Goal: Information Seeking & Learning: Learn about a topic

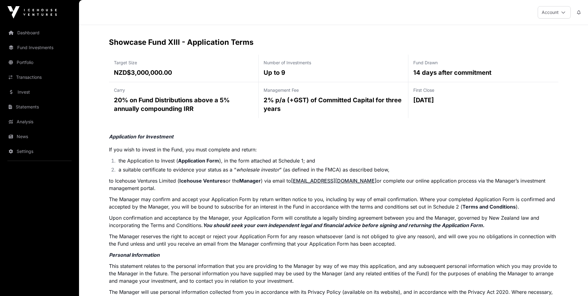
click at [270, 161] on li "the Application to Invest ( Application Form ), in the form attached at Schedul…" at bounding box center [338, 160] width 442 height 7
click at [299, 165] on ol "the Application to Invest ( Application Form ), in the form attached at Schedul…" at bounding box center [333, 165] width 449 height 16
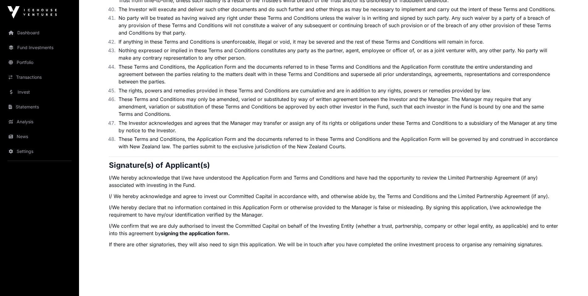
scroll to position [1983, 0]
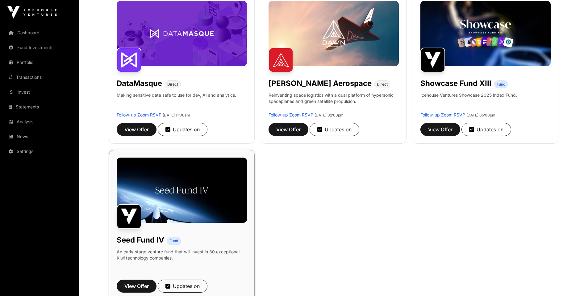
scroll to position [95, 0]
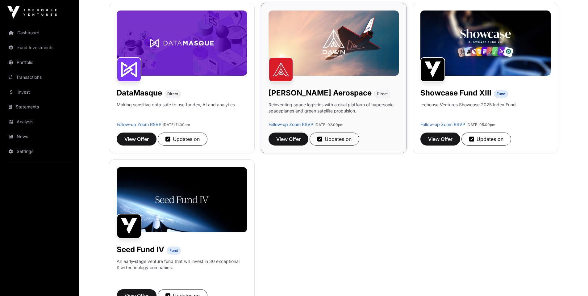
click at [302, 94] on h1 "Dawn Aerospace" at bounding box center [319, 93] width 103 height 10
click at [297, 137] on span "View Offer" at bounding box center [288, 138] width 24 height 7
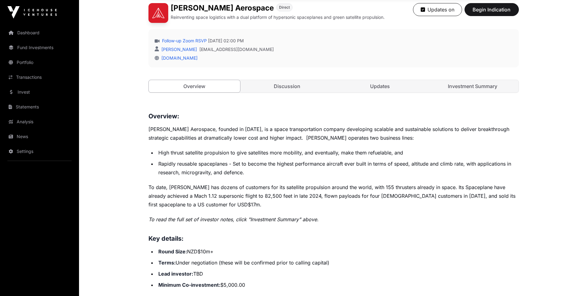
scroll to position [212, 0]
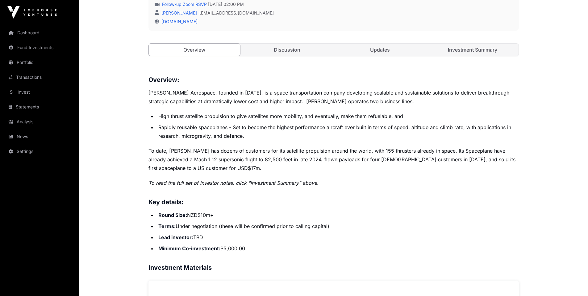
click at [300, 51] on link "Discussion" at bounding box center [287, 50] width 92 height 12
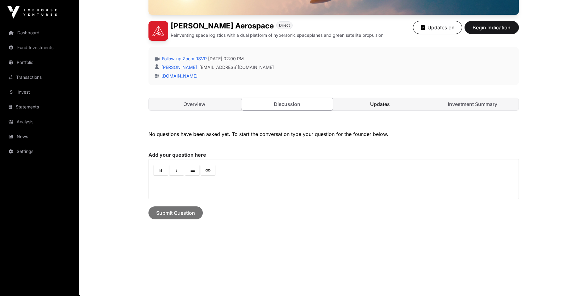
click at [373, 102] on link "Updates" at bounding box center [380, 104] width 92 height 12
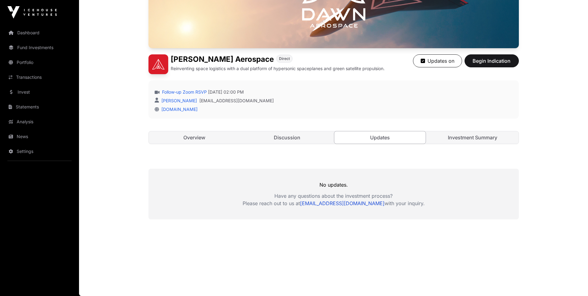
scroll to position [124, 0]
click at [472, 135] on link "Investment Summary" at bounding box center [473, 137] width 92 height 12
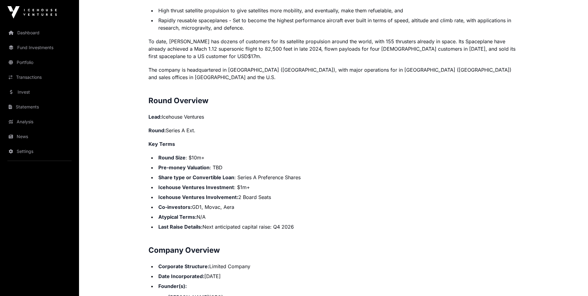
scroll to position [539, 0]
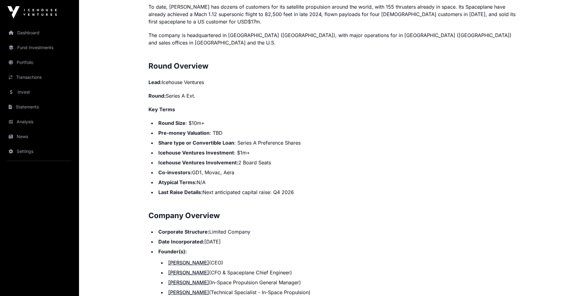
click at [223, 159] on strong "Icehouse Ventures Involvement:" at bounding box center [198, 162] width 80 height 6
click at [230, 168] on li "Co-investors: GD1, Movac, Aera" at bounding box center [337, 171] width 362 height 7
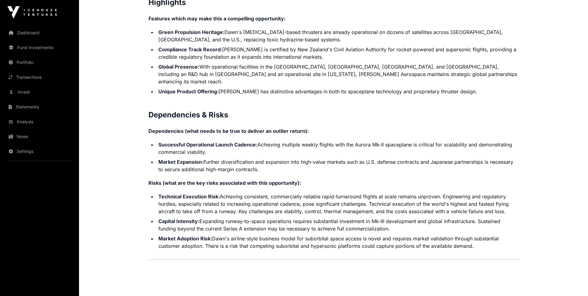
scroll to position [1333, 0]
click at [245, 192] on li "Technical Execution Risk: Achieving consistent, commercially reliable rapid-tur…" at bounding box center [337, 203] width 362 height 22
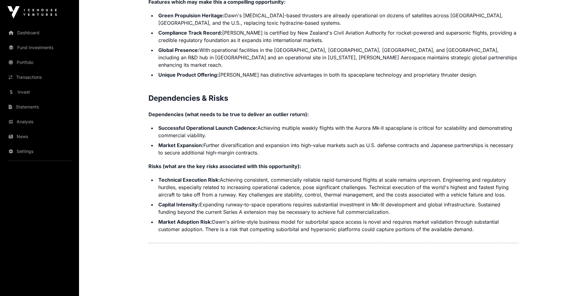
click at [247, 201] on li "Capital Intensity: Expanding runway-to-space operations requires substantial in…" at bounding box center [337, 208] width 362 height 15
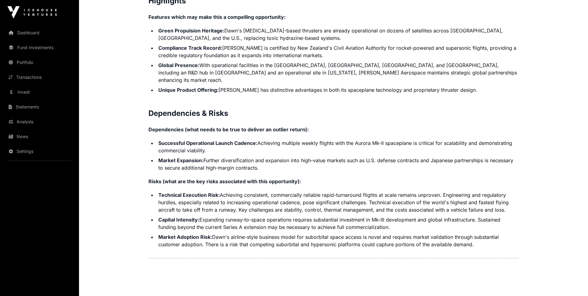
scroll to position [1332, 0]
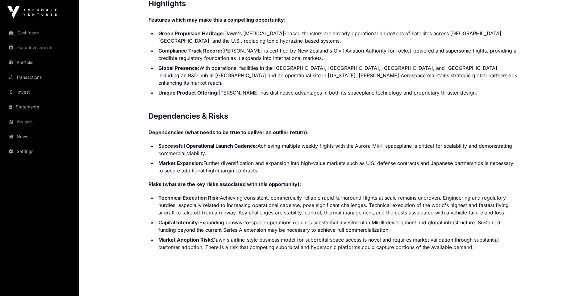
click at [309, 202] on ul "Technical Execution Risk: Achieving consistent, commercially reliable rapid-tur…" at bounding box center [333, 222] width 370 height 57
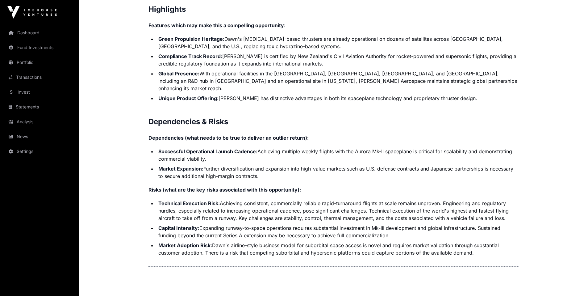
click at [328, 205] on li "Technical Execution Risk: Achieving consistent, commercially reliable rapid-tur…" at bounding box center [337, 210] width 362 height 22
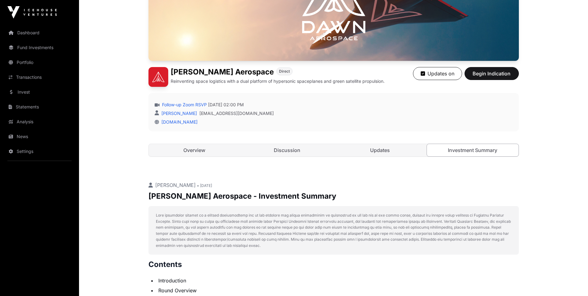
scroll to position [0, 0]
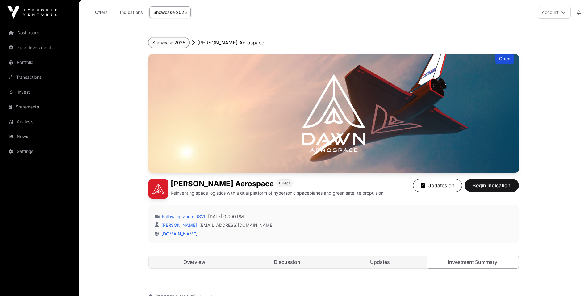
click at [178, 42] on button "Showcase 2025" at bounding box center [168, 42] width 41 height 10
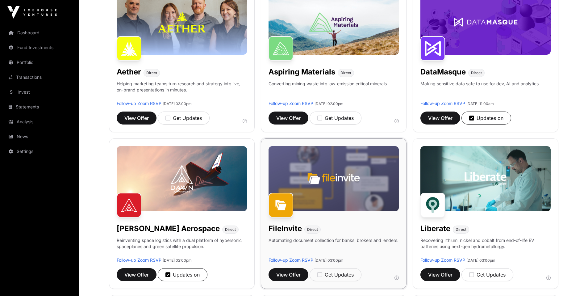
scroll to position [142, 0]
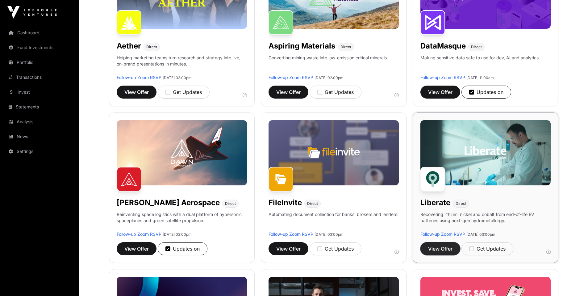
click at [440, 251] on span "View Offer" at bounding box center [440, 248] width 24 height 7
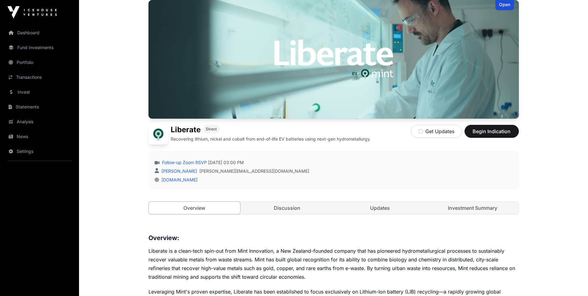
scroll to position [94, 0]
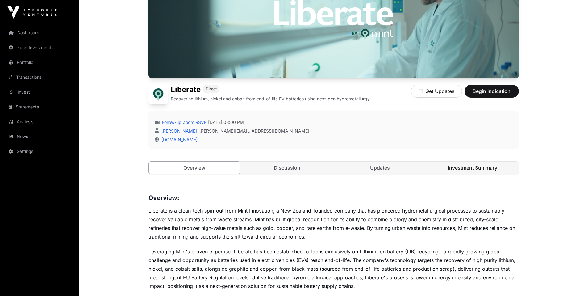
click at [452, 170] on link "Investment Summary" at bounding box center [473, 167] width 92 height 12
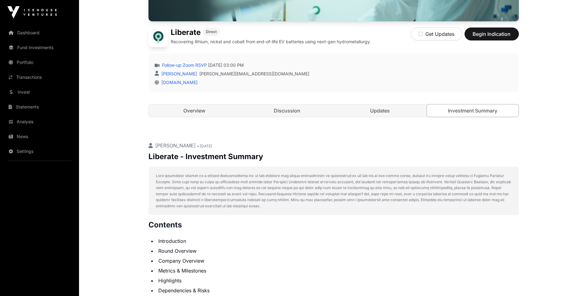
scroll to position [214, 0]
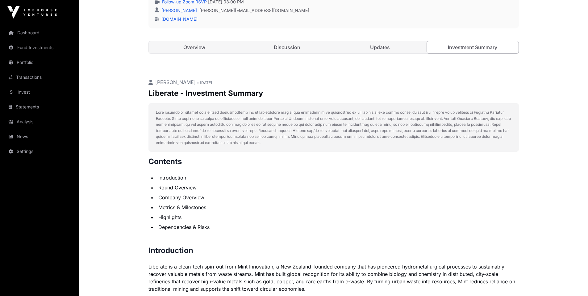
click at [299, 122] on p at bounding box center [333, 127] width 355 height 36
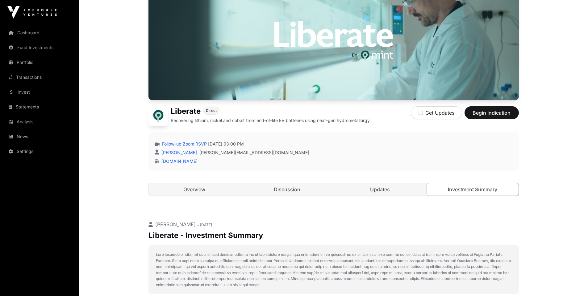
scroll to position [0, 0]
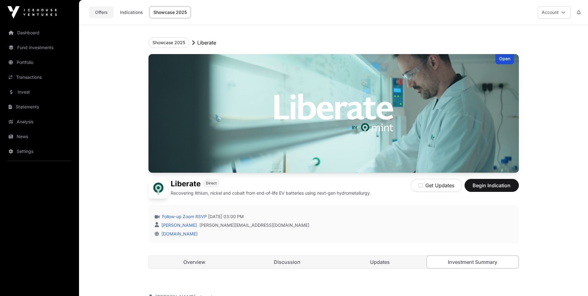
click at [106, 9] on link "Offers" at bounding box center [101, 12] width 25 height 12
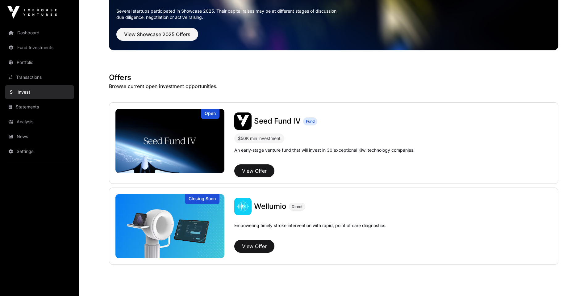
scroll to position [74, 0]
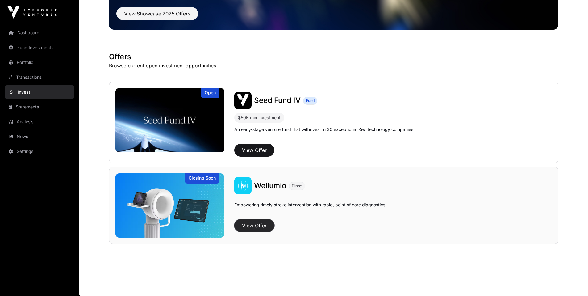
click at [260, 225] on button "View Offer" at bounding box center [254, 225] width 40 height 13
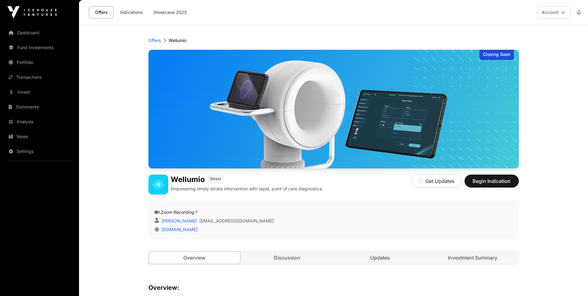
scroll to position [150, 0]
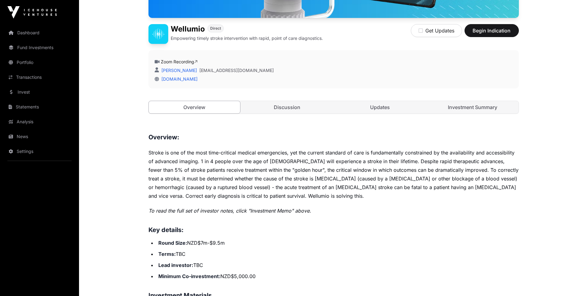
click at [453, 114] on div "Closing Soon Wellumio Direct Empowering timely stroke intervention with rapid, …" at bounding box center [333, 12] width 370 height 227
click at [457, 110] on link "Investment Summary" at bounding box center [473, 107] width 92 height 12
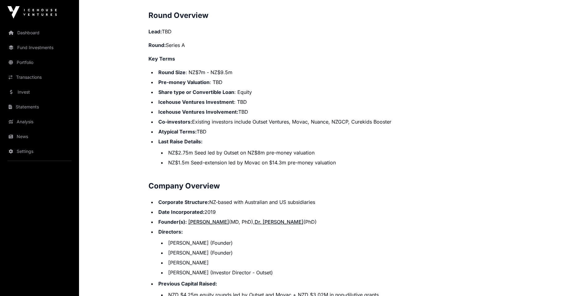
scroll to position [717, 0]
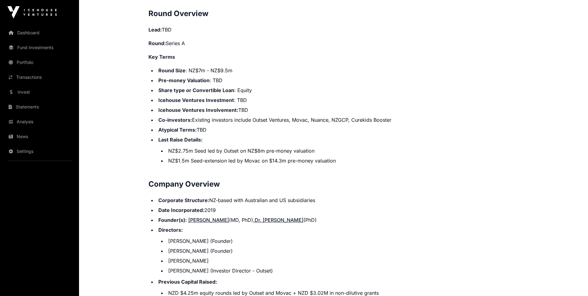
click at [226, 147] on li "NZ$2.75m Seed led by Outset on NZ$8m pre-money valuation" at bounding box center [342, 150] width 352 height 7
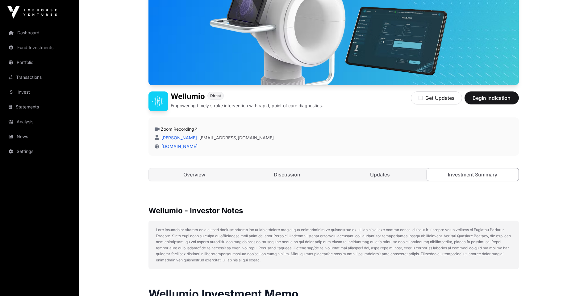
scroll to position [0, 0]
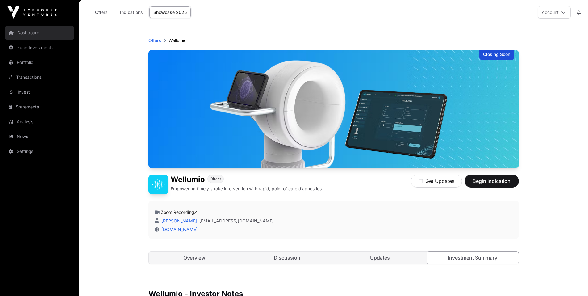
click at [42, 34] on link "Dashboard" at bounding box center [39, 33] width 69 height 14
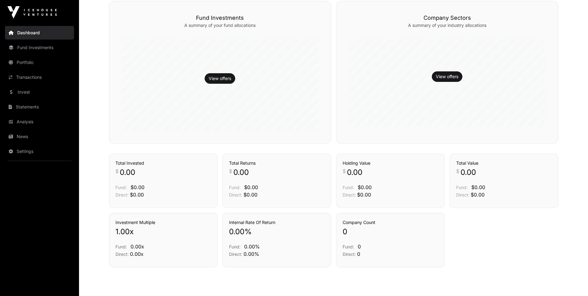
scroll to position [166, 0]
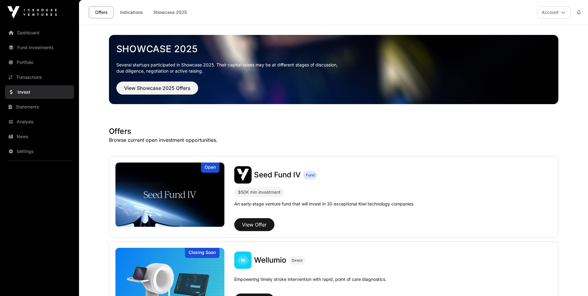
scroll to position [74, 0]
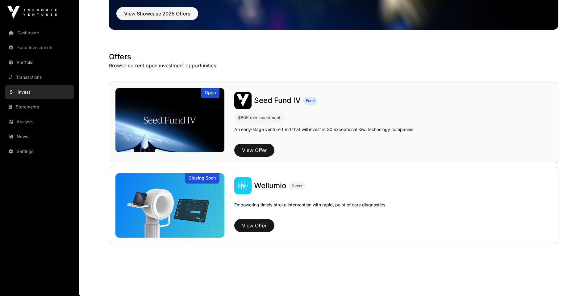
click at [267, 105] on h1 "Seed Fund IV" at bounding box center [277, 100] width 47 height 10
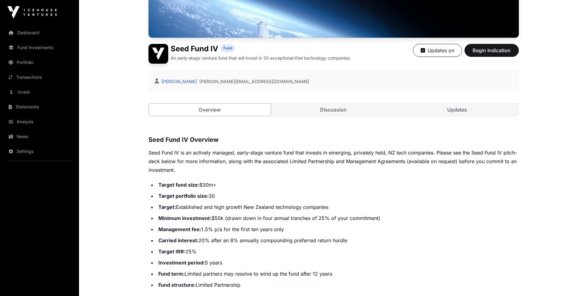
scroll to position [277, 0]
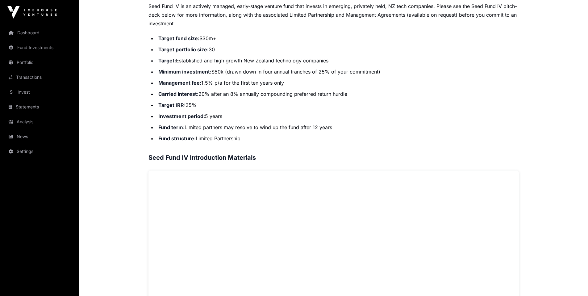
click at [231, 95] on li "Carried interest: 20% after an 8% annually compounding preferred return hurdle" at bounding box center [337, 93] width 362 height 9
click at [238, 105] on li "Target IRR: 25%" at bounding box center [337, 105] width 362 height 9
click at [230, 93] on li "Carried interest: 20% after an 8% annually compounding preferred return hurdle" at bounding box center [337, 93] width 362 height 9
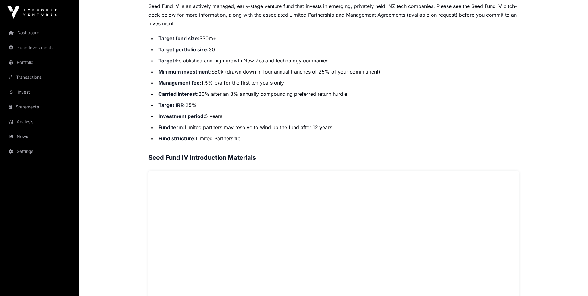
click at [250, 124] on li "Fund term: Limited partners may resolve to wind up the fund after 12 years" at bounding box center [337, 127] width 362 height 9
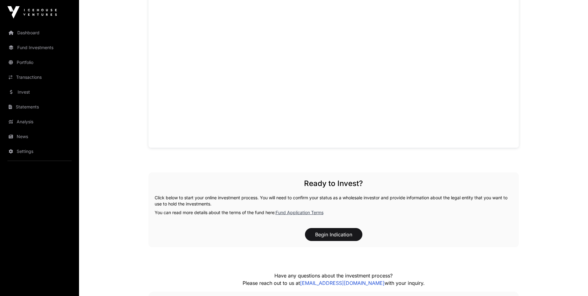
scroll to position [504, 0]
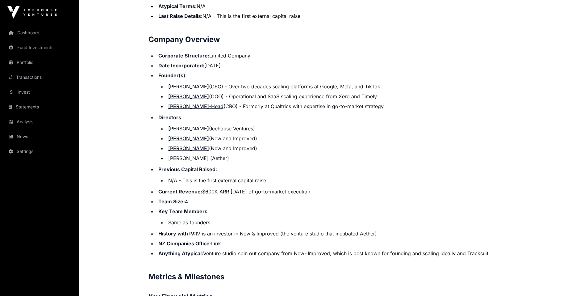
scroll to position [637, 0]
click at [254, 179] on li "N/A - This is the first external capital raise" at bounding box center [342, 179] width 352 height 7
click at [261, 191] on li "Current Revenue: $600K ARR within four months of go-to-market execution" at bounding box center [337, 190] width 362 height 7
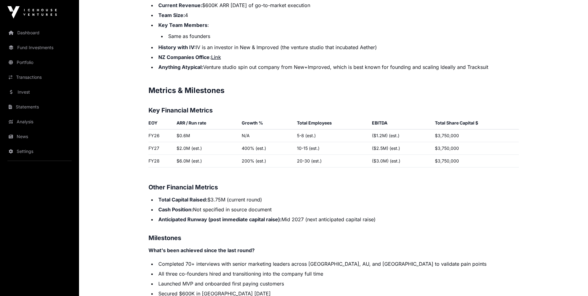
scroll to position [829, 0]
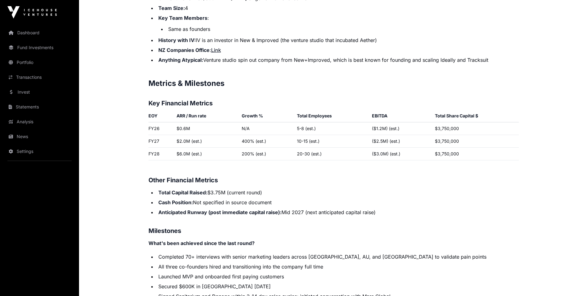
click at [249, 190] on li "Total Capital Raised: $3.75M (current round)" at bounding box center [337, 192] width 362 height 7
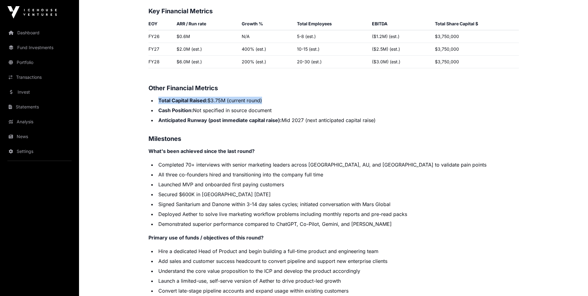
scroll to position [931, 0]
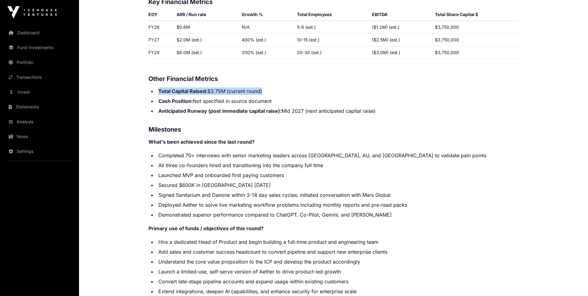
click at [239, 191] on li "Signed Sanitarium and Danone within 3-14 day sales cycles; initiated conversati…" at bounding box center [337, 194] width 362 height 7
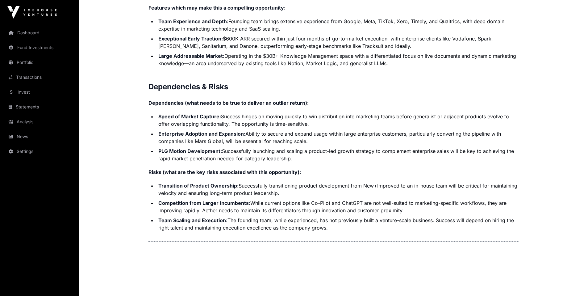
scroll to position [1302, 0]
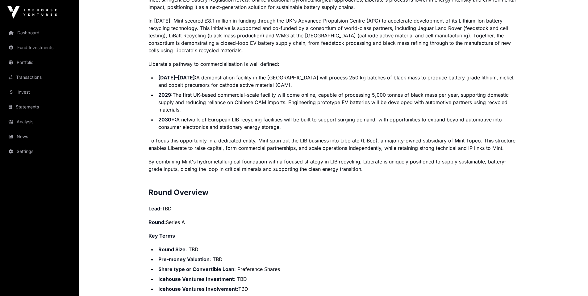
scroll to position [658, 0]
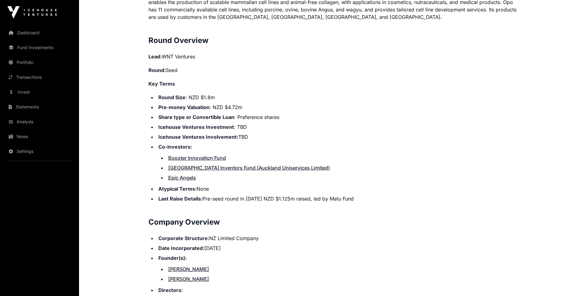
scroll to position [497, 0]
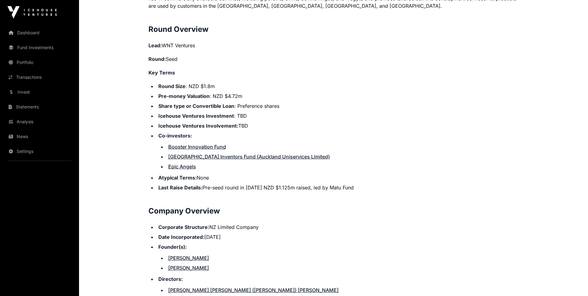
click at [264, 186] on li "Last Raise Details: Pre-seed round in 2022 NZD $1.125m raised, led by Matu Fund" at bounding box center [337, 187] width 362 height 7
click at [227, 187] on li "Last Raise Details: Pre-seed round in 2022 NZD $1.125m raised, led by Matu Fund" at bounding box center [337, 187] width 362 height 7
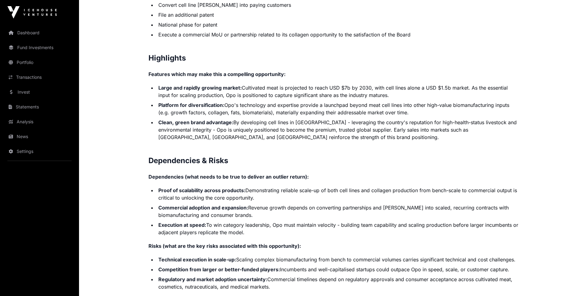
scroll to position [1280, 0]
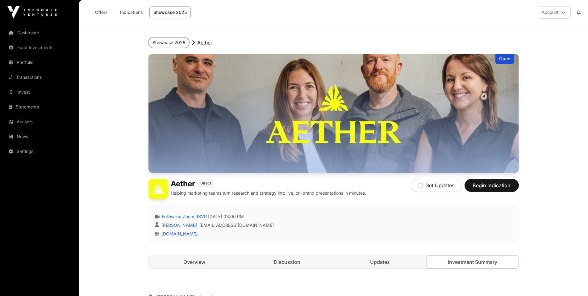
click at [177, 41] on button "Showcase 2025" at bounding box center [168, 42] width 41 height 10
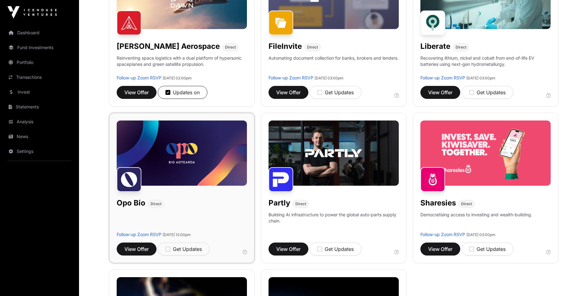
scroll to position [412, 0]
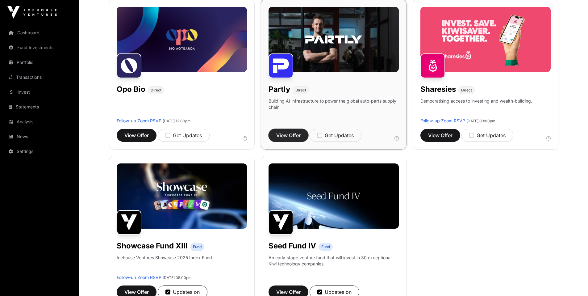
click at [291, 133] on span "View Offer" at bounding box center [288, 134] width 24 height 7
click at [434, 137] on span "View Offer" at bounding box center [440, 134] width 24 height 7
click at [472, 120] on span "Wed 3rd September, 03:00pm" at bounding box center [480, 120] width 29 height 5
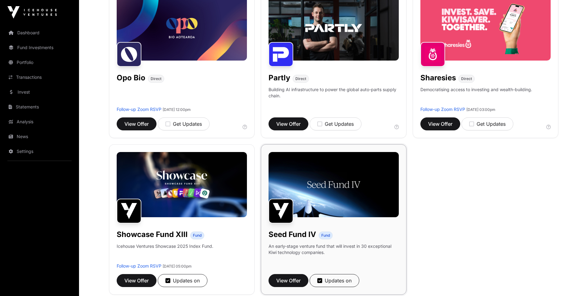
scroll to position [371, 0]
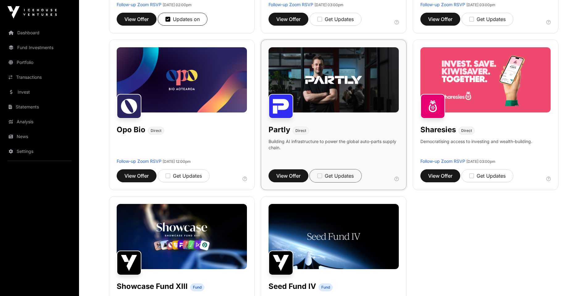
click at [321, 177] on icon "button" at bounding box center [319, 176] width 5 height 6
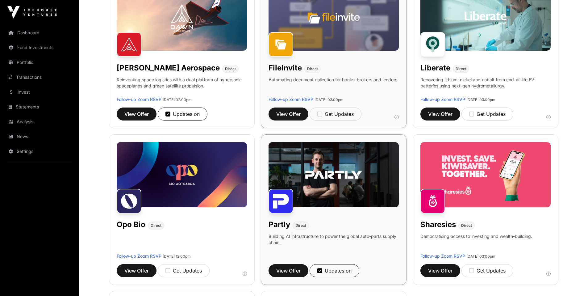
scroll to position [314, 0]
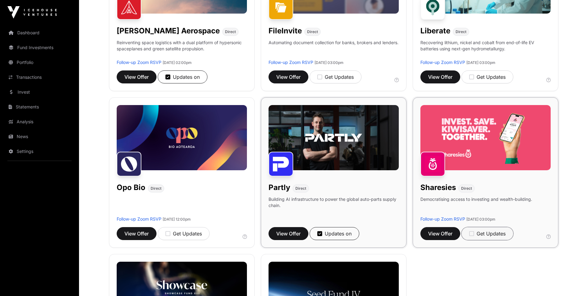
click at [478, 236] on div "Get Updates" at bounding box center [487, 233] width 36 height 7
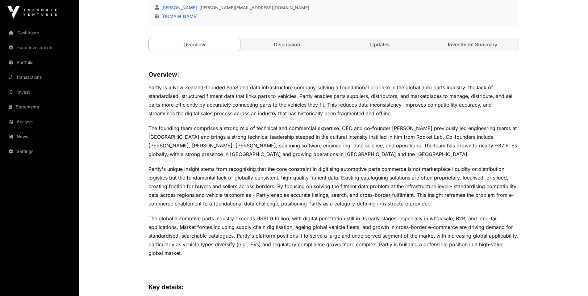
scroll to position [210, 0]
click at [175, 14] on link "[DOMAIN_NAME]" at bounding box center [178, 15] width 39 height 5
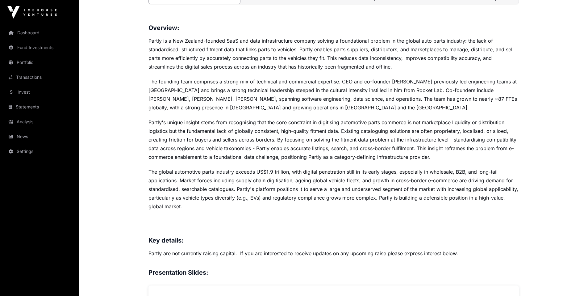
scroll to position [256, 0]
click at [280, 165] on div "Overview: Partly is a New Zealand-founded SaaS and data infrastructure company …" at bounding box center [333, 258] width 370 height 471
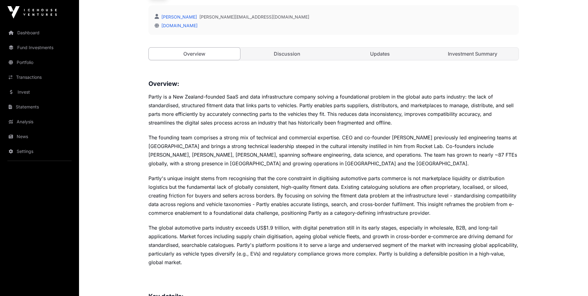
scroll to position [197, 0]
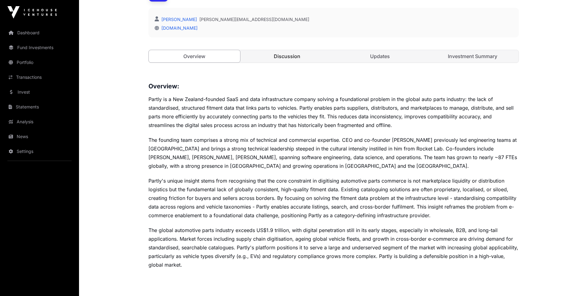
click at [269, 60] on link "Discussion" at bounding box center [287, 56] width 92 height 12
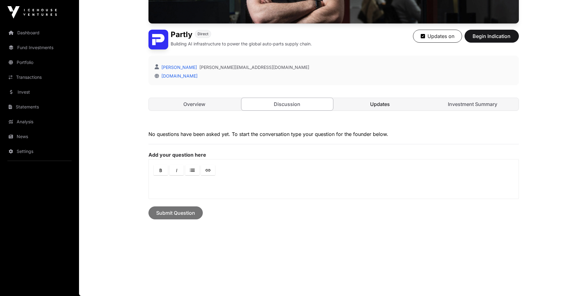
click at [371, 105] on link "Updates" at bounding box center [380, 104] width 92 height 12
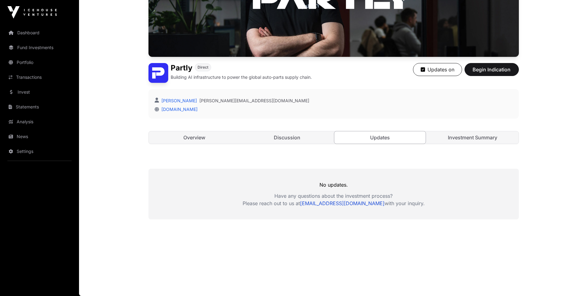
click at [445, 130] on div "Open Partly Direct Building AI infrastructure to power the global auto-parts su…" at bounding box center [333, 47] width 370 height 218
click at [445, 133] on link "Investment Summary" at bounding box center [473, 137] width 92 height 12
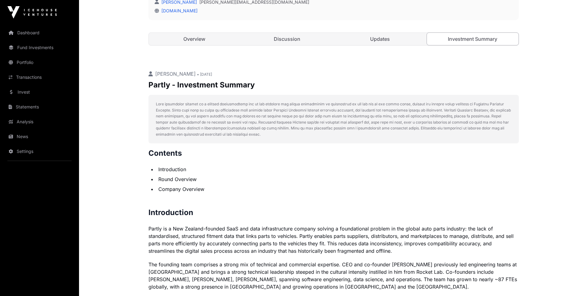
scroll to position [212, 0]
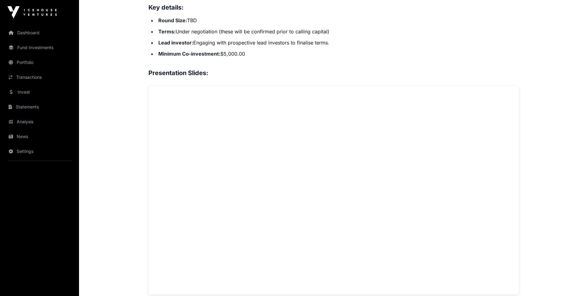
scroll to position [420, 0]
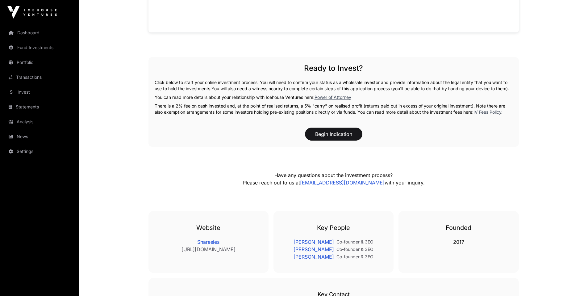
scroll to position [727, 0]
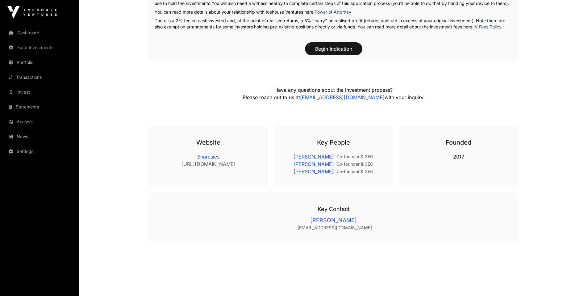
click at [311, 170] on link "[PERSON_NAME]" at bounding box center [313, 171] width 40 height 7
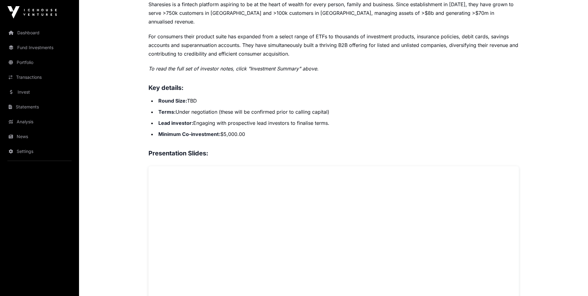
scroll to position [199, 0]
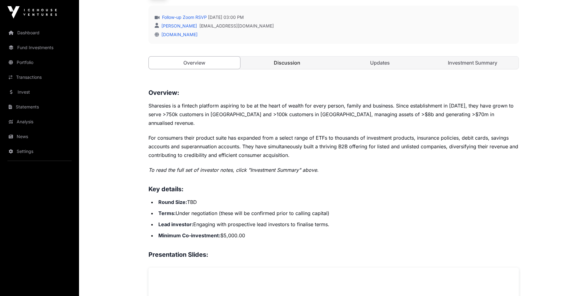
click at [284, 62] on link "Discussion" at bounding box center [287, 62] width 92 height 12
click at [301, 63] on link "Discussion" at bounding box center [287, 62] width 92 height 12
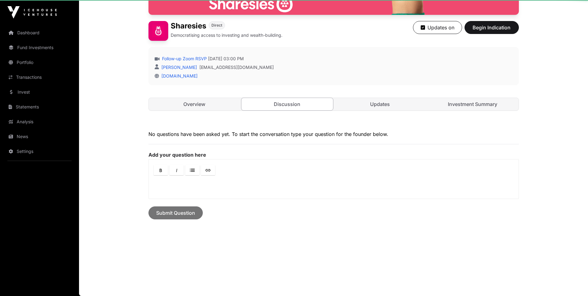
scroll to position [158, 0]
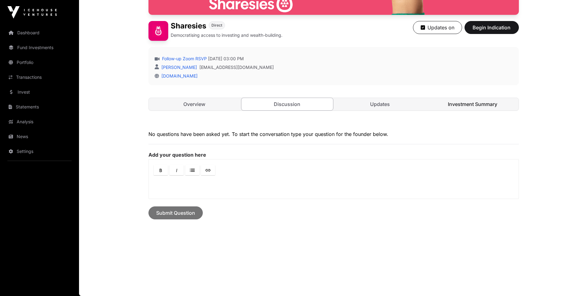
click at [466, 102] on link "Investment Summary" at bounding box center [473, 104] width 92 height 12
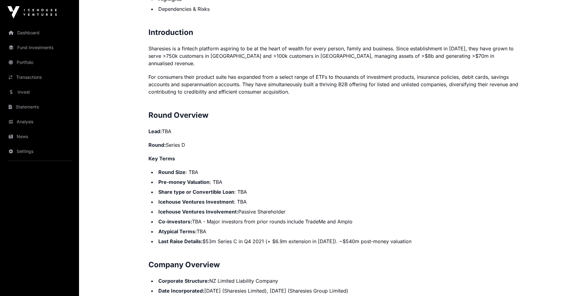
scroll to position [464, 0]
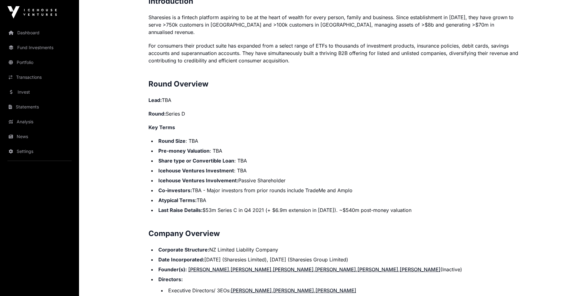
click at [219, 177] on strong "Icehouse Ventures Involvement:" at bounding box center [198, 180] width 80 height 6
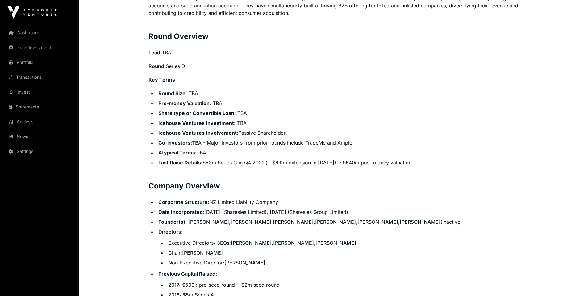
scroll to position [513, 0]
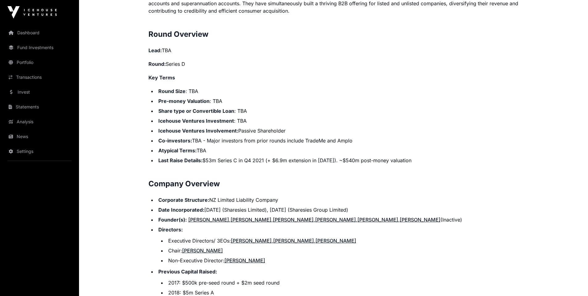
click at [332, 206] on li "Date Incorporated: [DATE] (Sharesies Limited), [DATE] (Sharesies Group Limited)" at bounding box center [337, 209] width 362 height 7
click at [188, 237] on li "Executive Directors/ 3EOs: [PERSON_NAME] , [PERSON_NAME] , [PERSON_NAME]" at bounding box center [342, 240] width 352 height 7
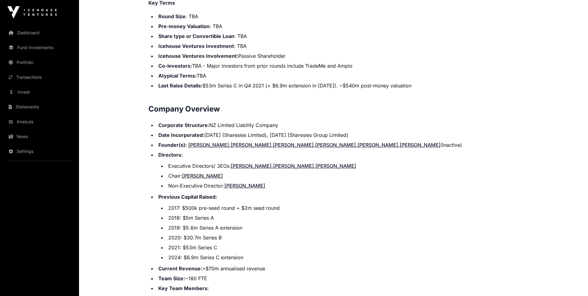
scroll to position [591, 0]
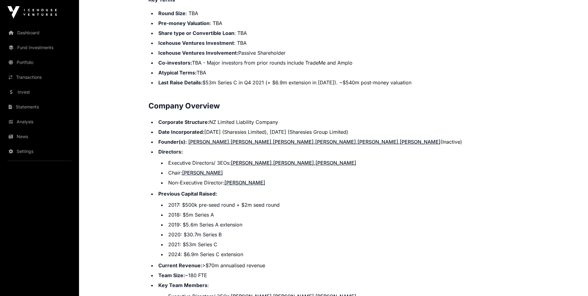
click at [239, 201] on li "2017: $500k pre-seed round + $2m seed round" at bounding box center [342, 204] width 352 height 7
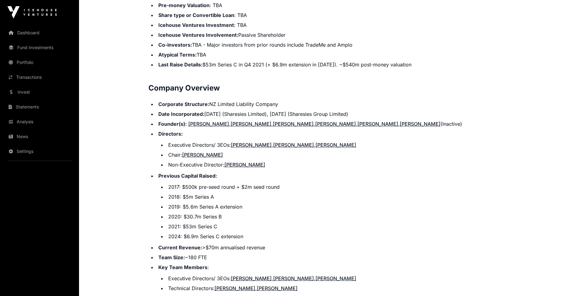
scroll to position [641, 0]
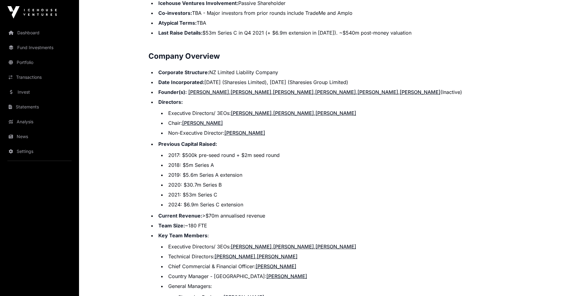
click at [243, 212] on li "Current Revenue: >$70m annualised revenue" at bounding box center [337, 215] width 362 height 7
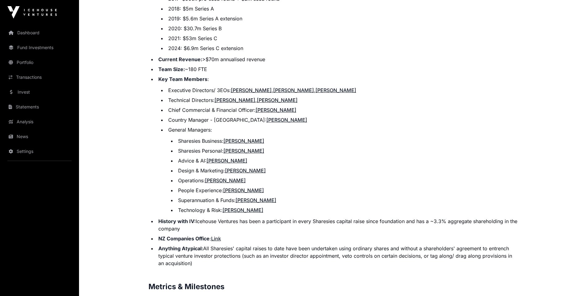
scroll to position [855, 0]
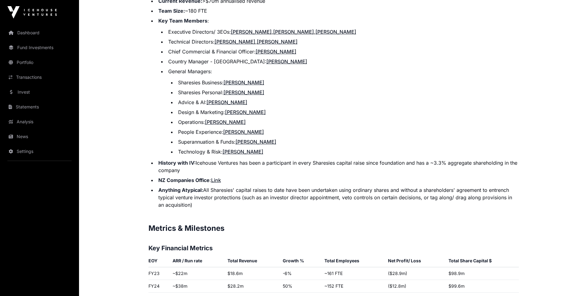
click at [315, 151] on ul "Corporate Structure: NZ Limited Liability Company Date Incorporated: [DATE] (Sh…" at bounding box center [333, 31] width 370 height 354
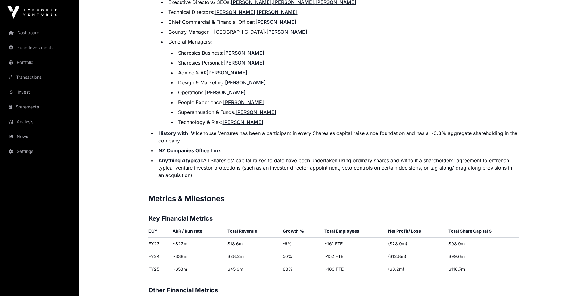
scroll to position [888, 0]
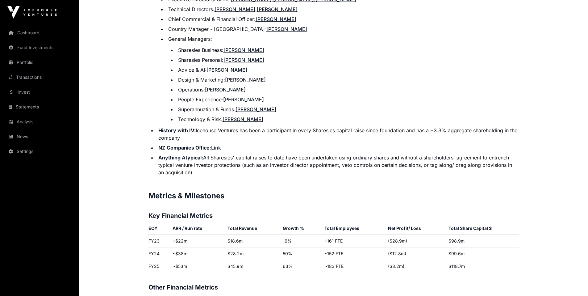
click at [390, 155] on li "Anything Atypical: All Sharesies' capital raises to date have been undertaken u…" at bounding box center [337, 165] width 362 height 22
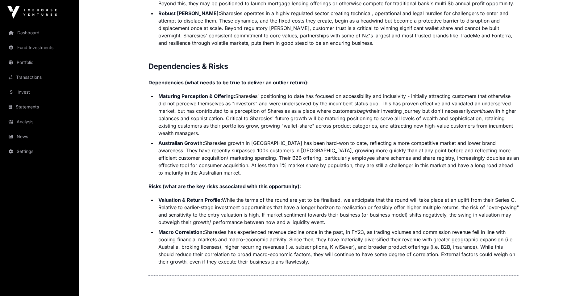
scroll to position [1477, 0]
click at [307, 195] on li "Valuation & Return Profile: While the terms of the round are yet to be finalise…" at bounding box center [337, 210] width 362 height 30
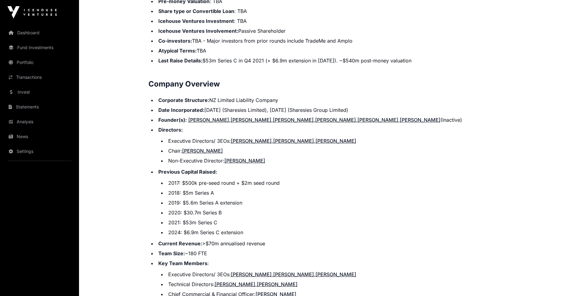
scroll to position [608, 0]
